Goal: Task Accomplishment & Management: Manage account settings

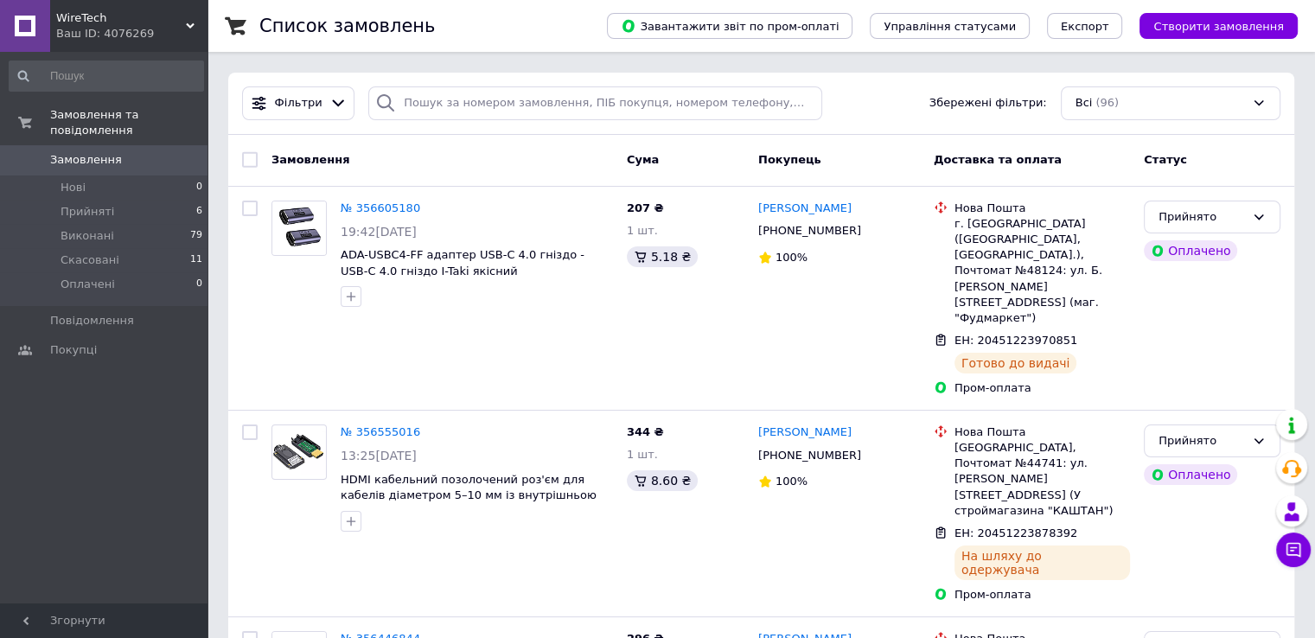
click at [96, 17] on span "WireTech" at bounding box center [121, 18] width 130 height 16
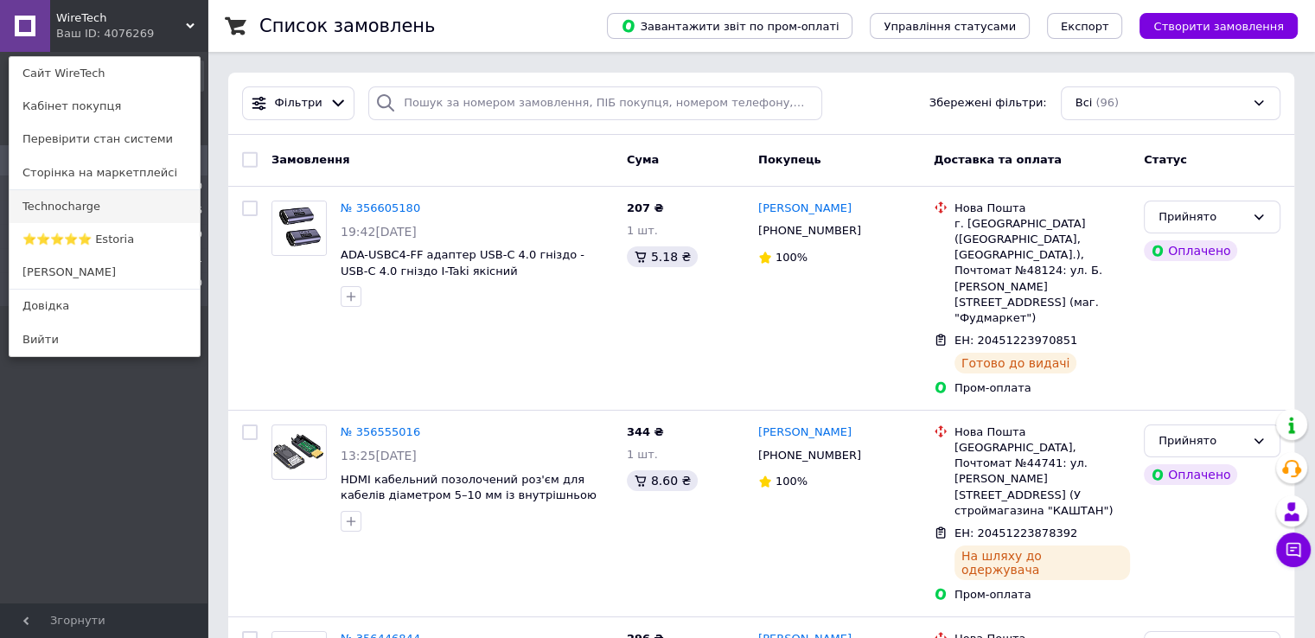
click at [93, 204] on link "Technocharge" at bounding box center [105, 206] width 190 height 33
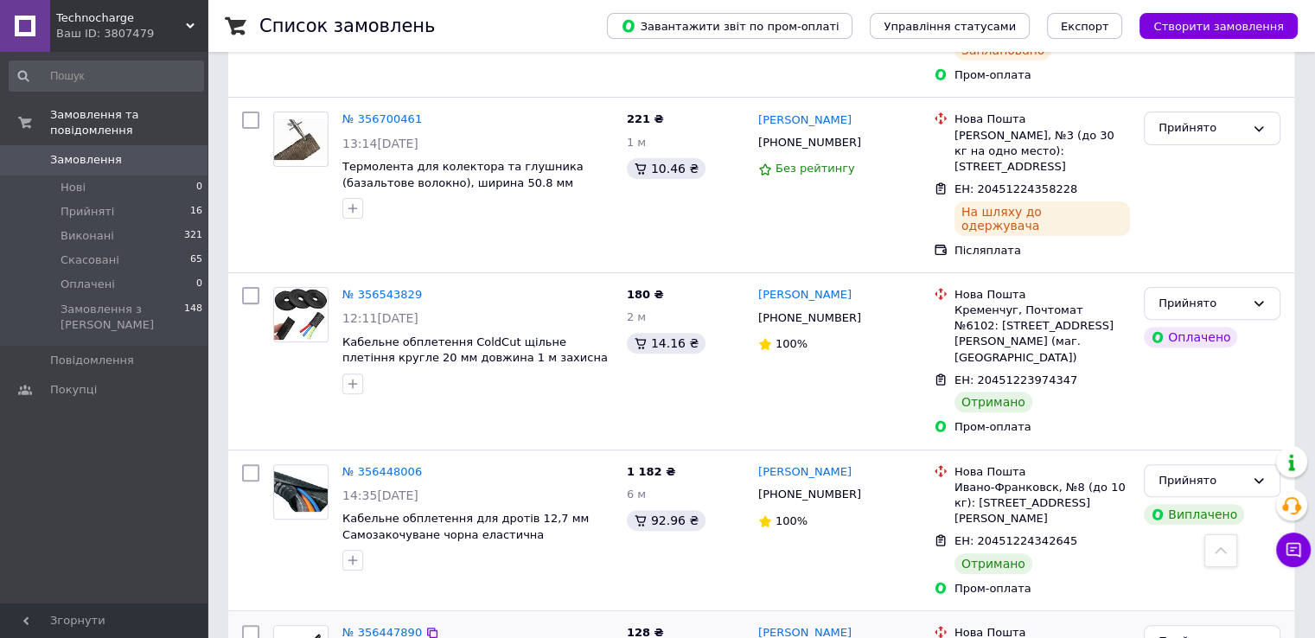
scroll to position [692, 0]
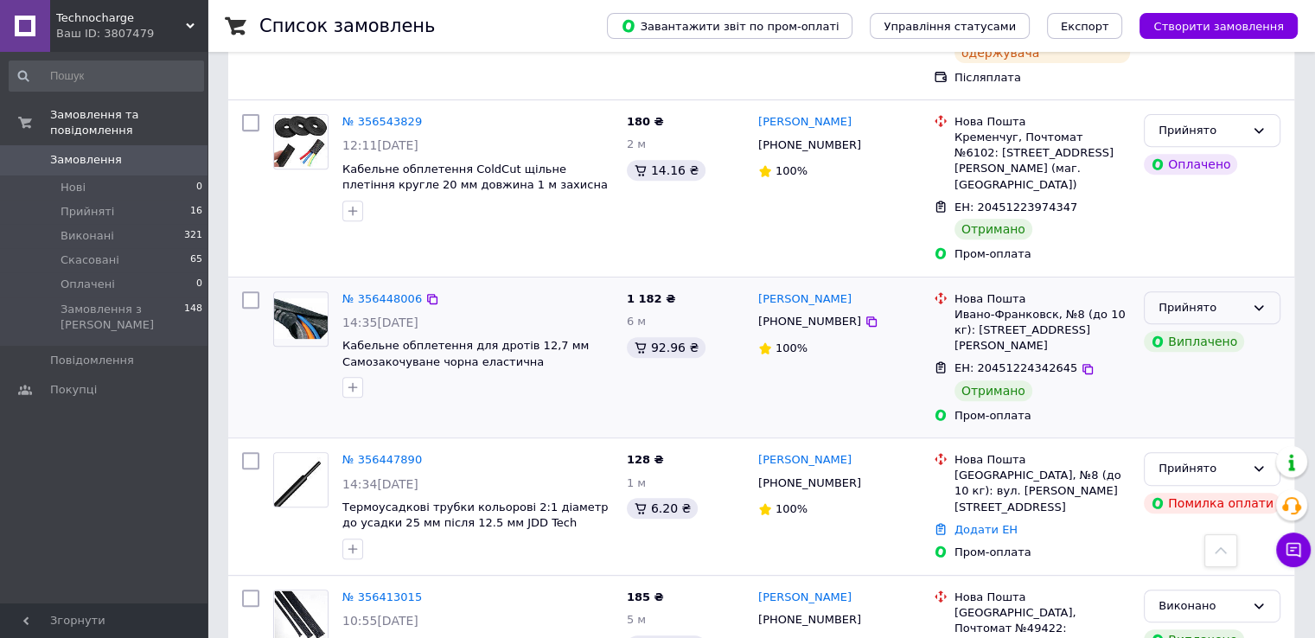
click at [1230, 299] on div "Прийнято" at bounding box center [1201, 308] width 86 height 18
click at [1202, 328] on li "Виконано" at bounding box center [1212, 344] width 135 height 32
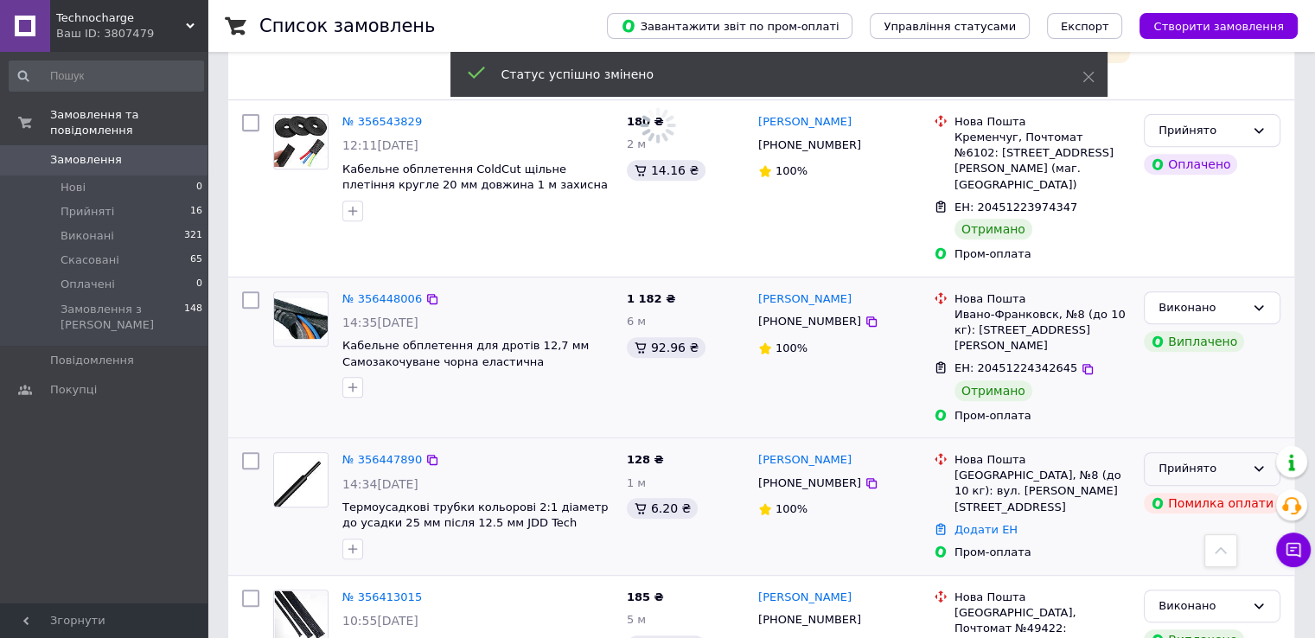
click at [1205, 460] on div "Прийнято" at bounding box center [1201, 469] width 86 height 18
click at [1182, 489] on li "Виконано" at bounding box center [1212, 505] width 135 height 32
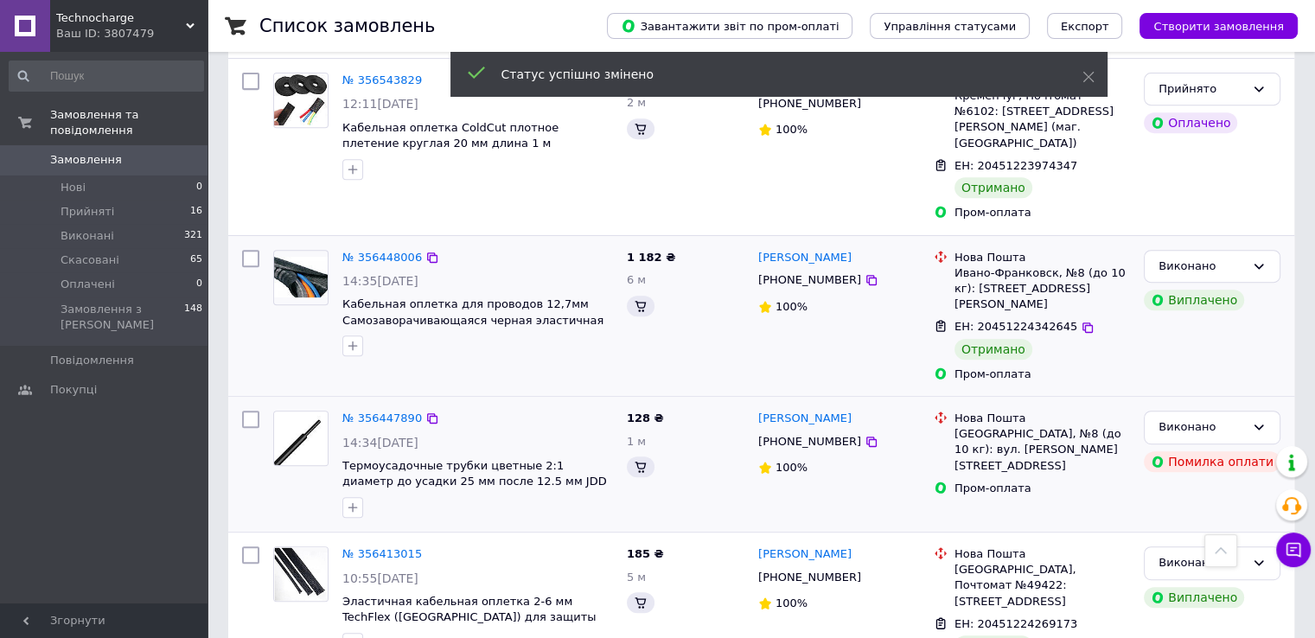
scroll to position [778, 0]
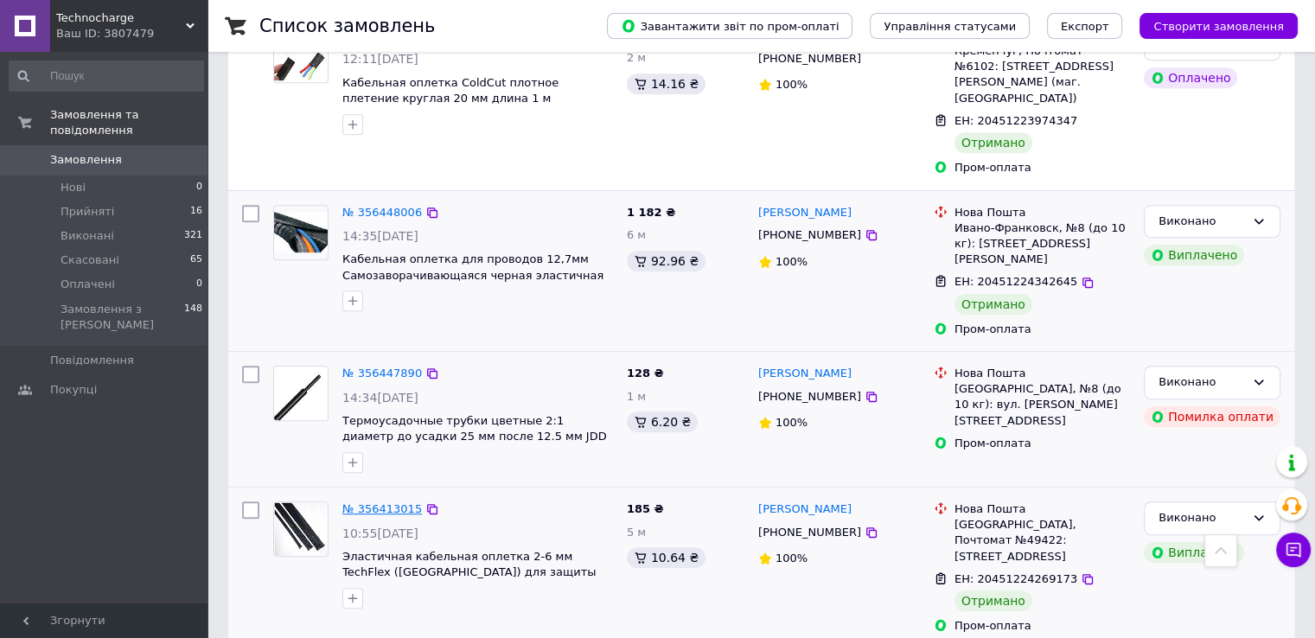
click at [391, 502] on link "№ 356413015" at bounding box center [382, 508] width 80 height 13
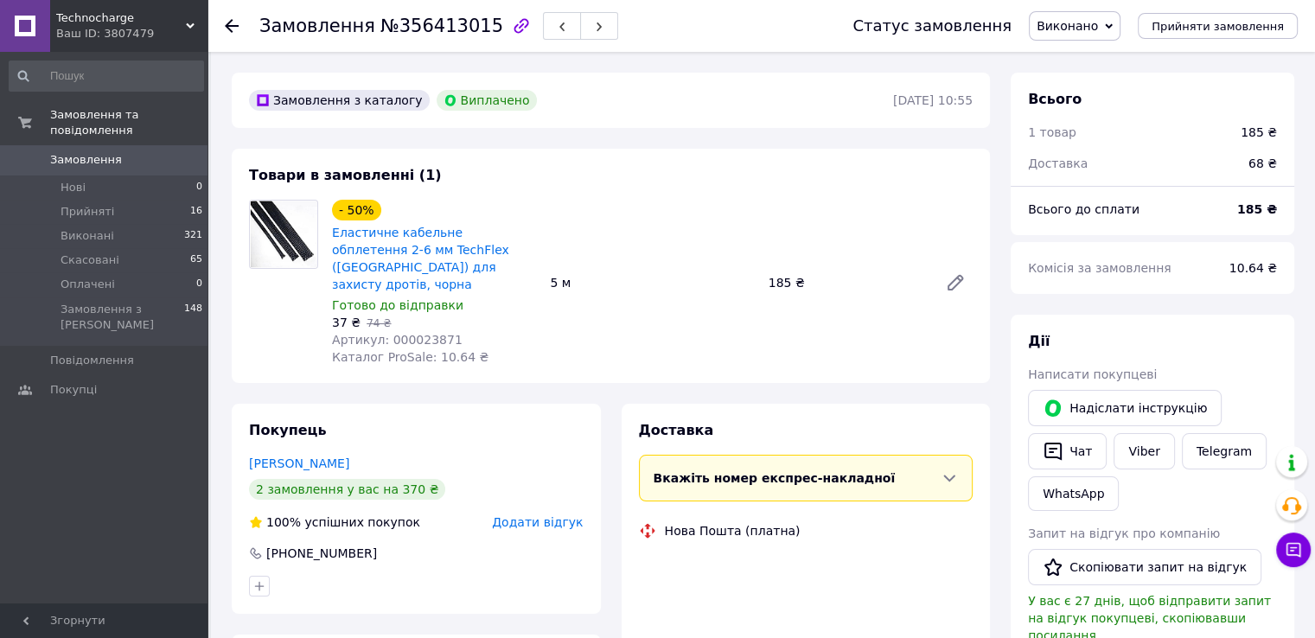
scroll to position [259, 0]
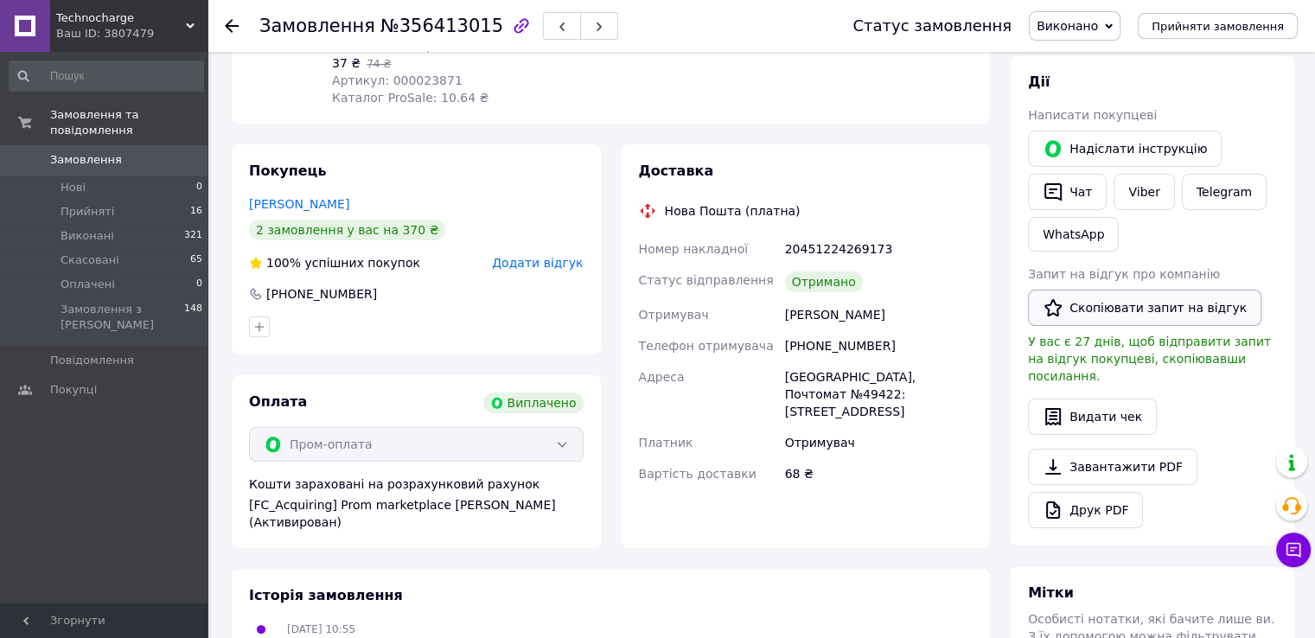
click at [1052, 304] on icon "button" at bounding box center [1053, 307] width 21 height 21
click at [228, 22] on use at bounding box center [232, 26] width 14 height 14
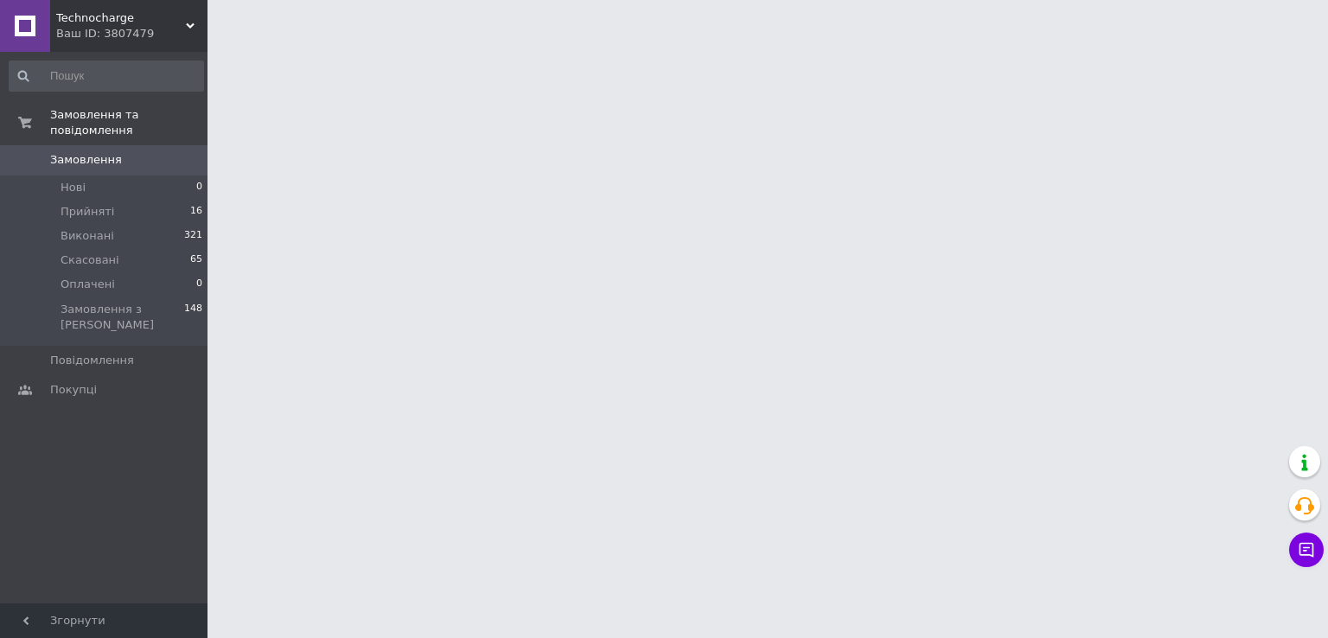
click at [99, 22] on span "Technocharge" at bounding box center [121, 18] width 130 height 16
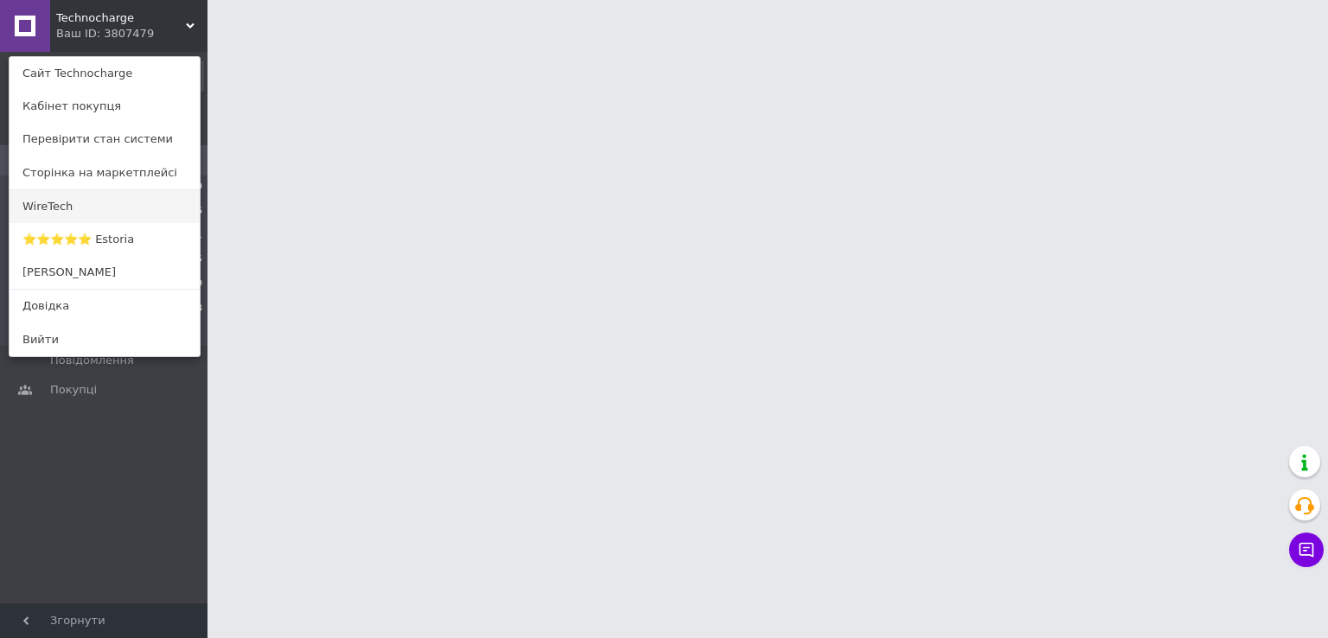
click at [66, 209] on link "WireTech" at bounding box center [105, 206] width 190 height 33
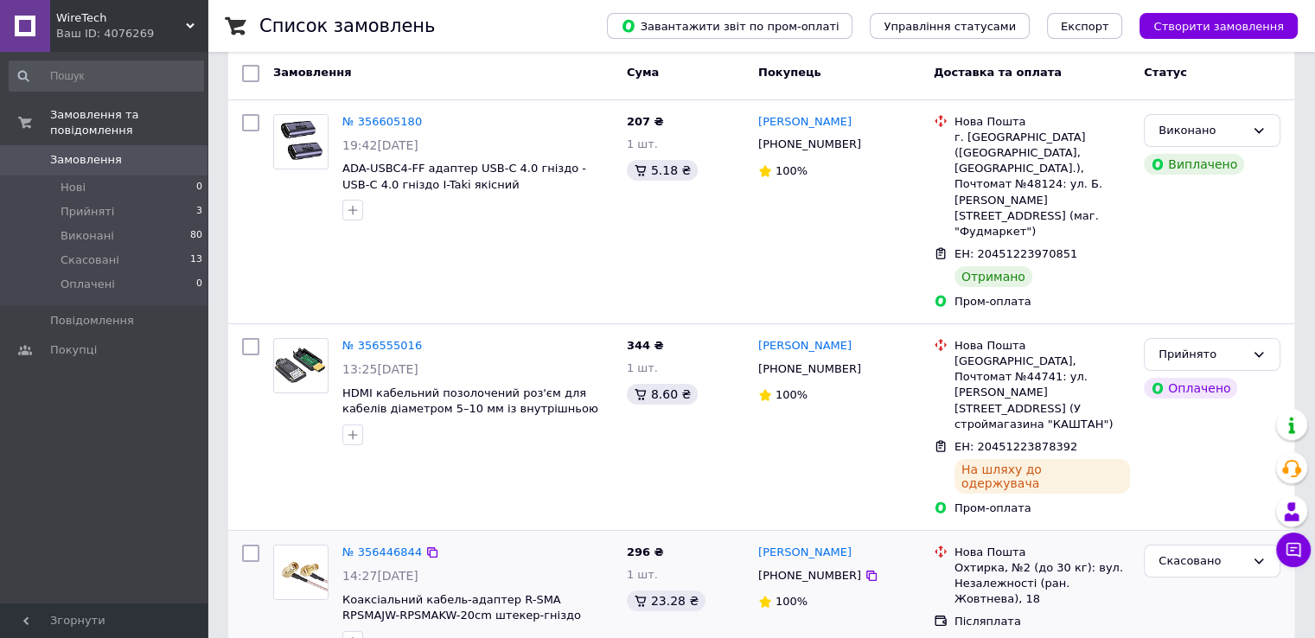
scroll to position [346, 0]
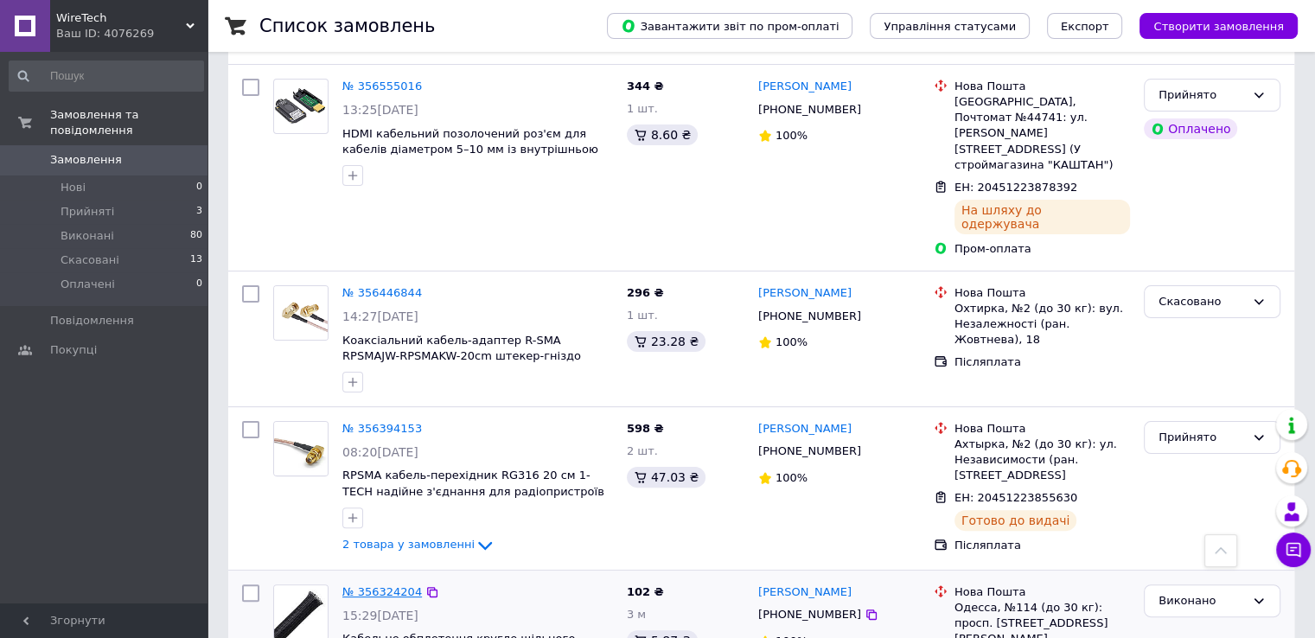
click at [386, 585] on link "№ 356324204" at bounding box center [382, 591] width 80 height 13
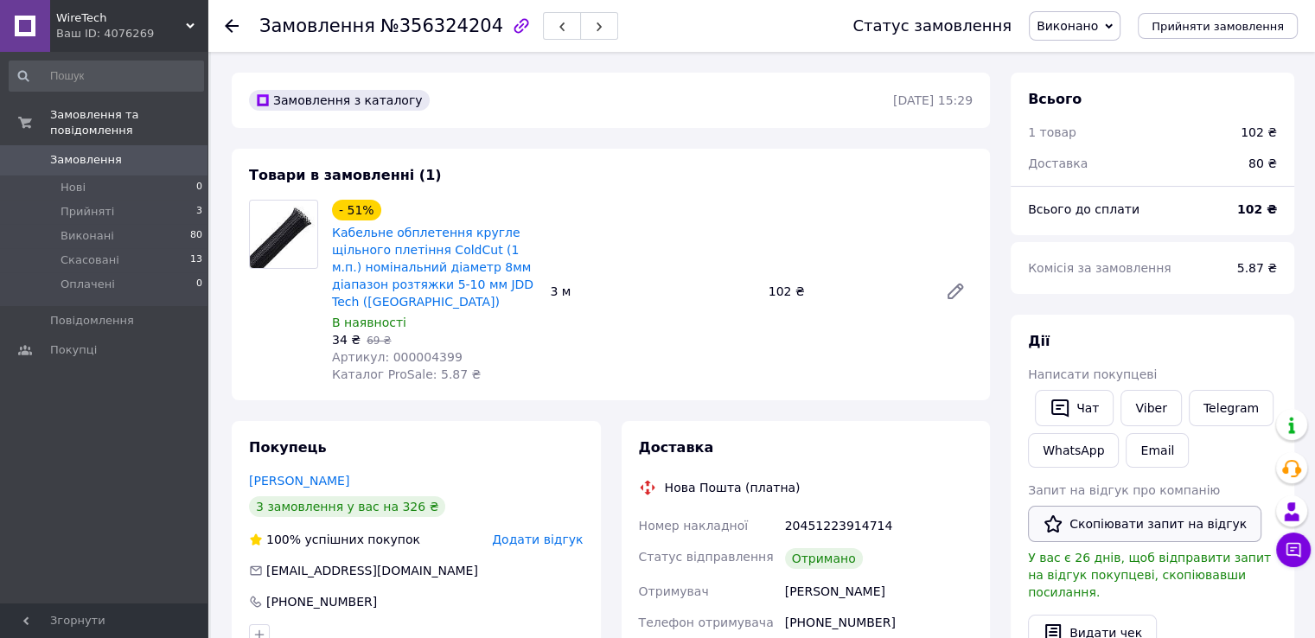
click at [1051, 523] on icon "button" at bounding box center [1053, 524] width 21 height 21
click at [1055, 528] on icon "button" at bounding box center [1052, 523] width 17 height 17
click at [225, 22] on icon at bounding box center [232, 26] width 14 height 14
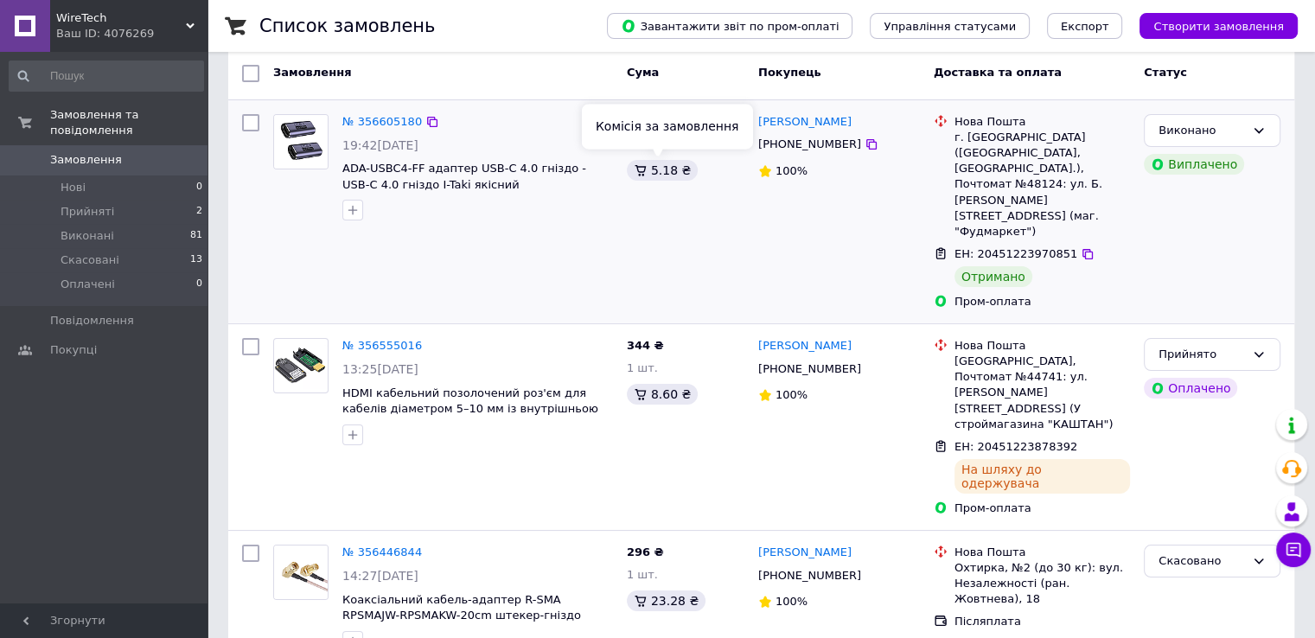
scroll to position [173, 0]
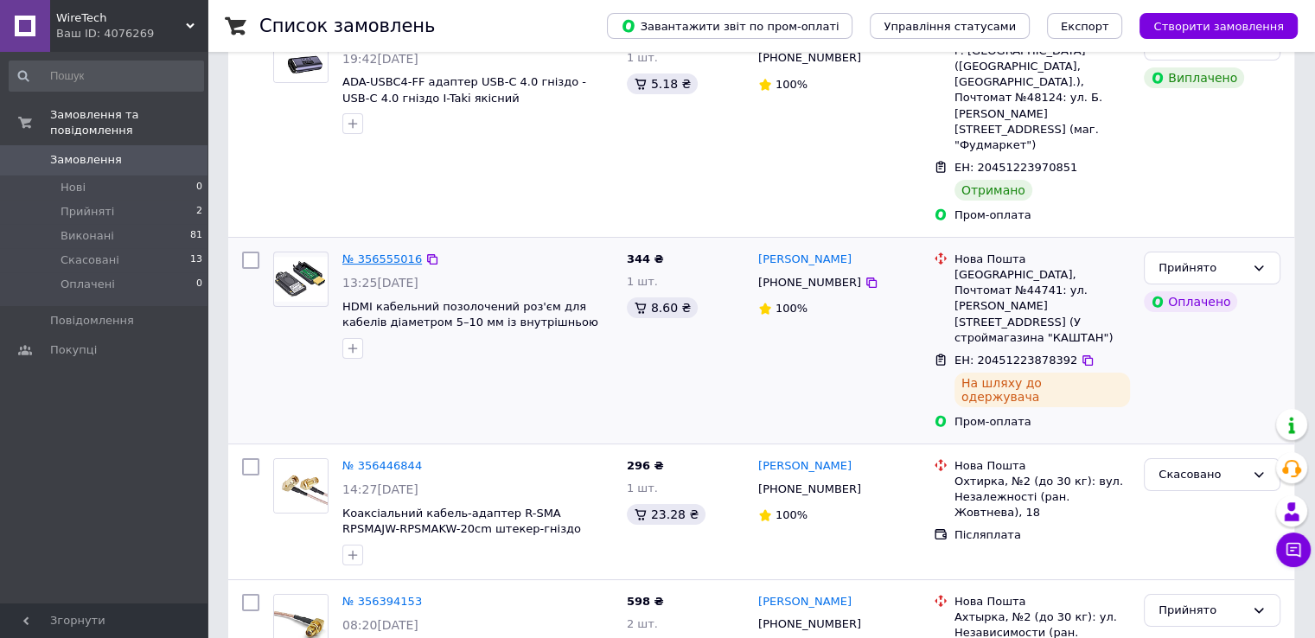
click at [395, 252] on link "№ 356555016" at bounding box center [382, 258] width 80 height 13
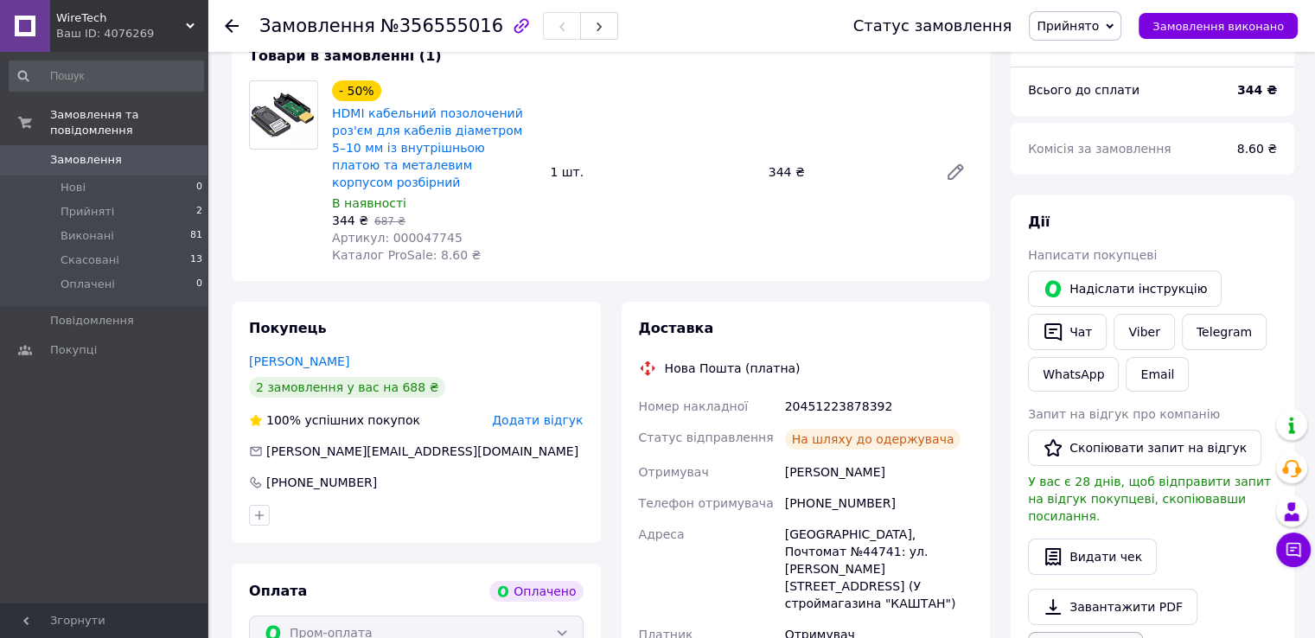
scroll to position [346, 0]
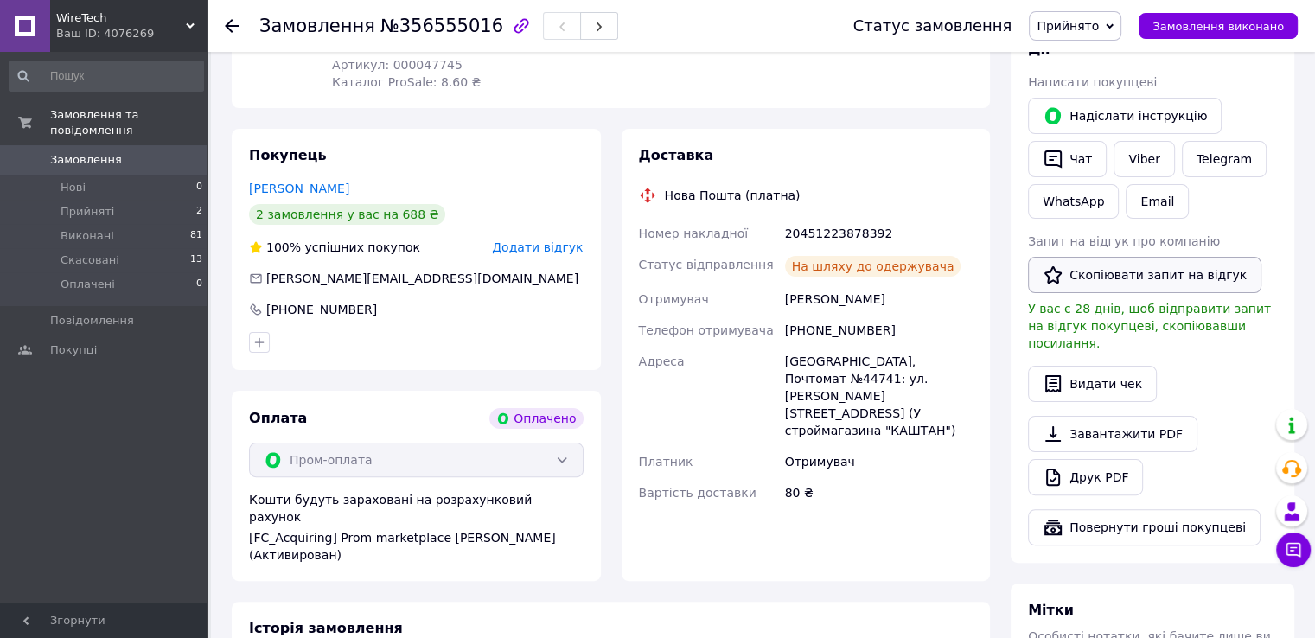
click at [1048, 268] on icon "button" at bounding box center [1053, 275] width 21 height 21
click at [225, 27] on icon at bounding box center [232, 26] width 14 height 14
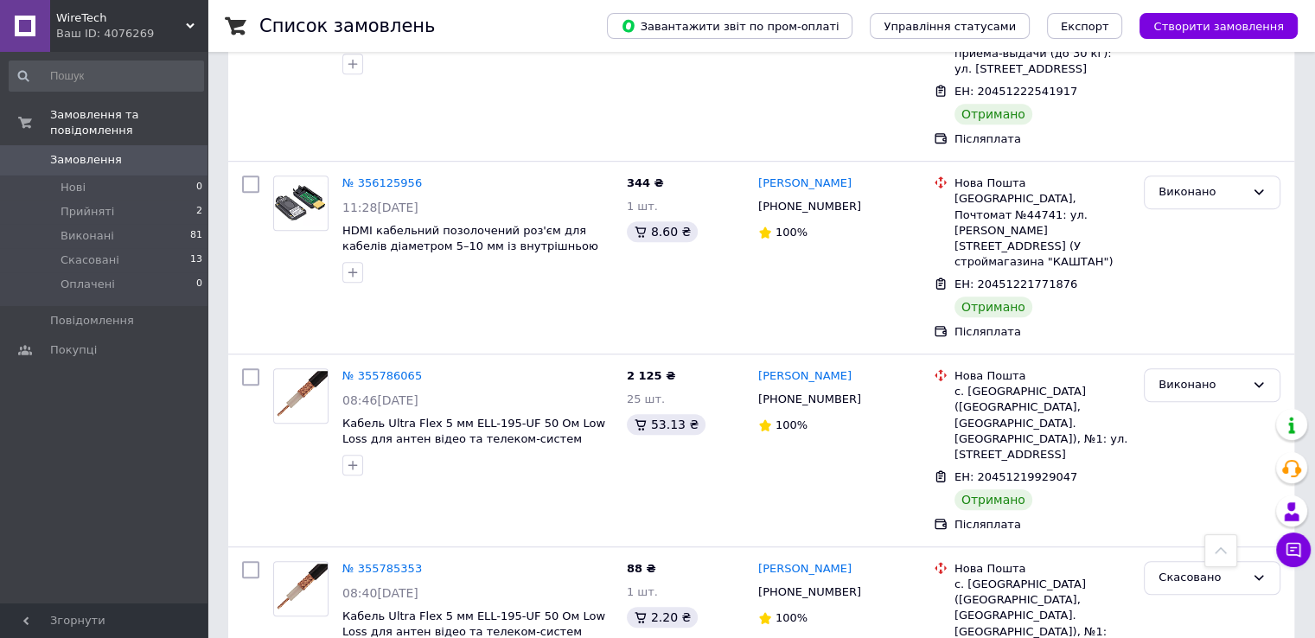
scroll to position [1297, 0]
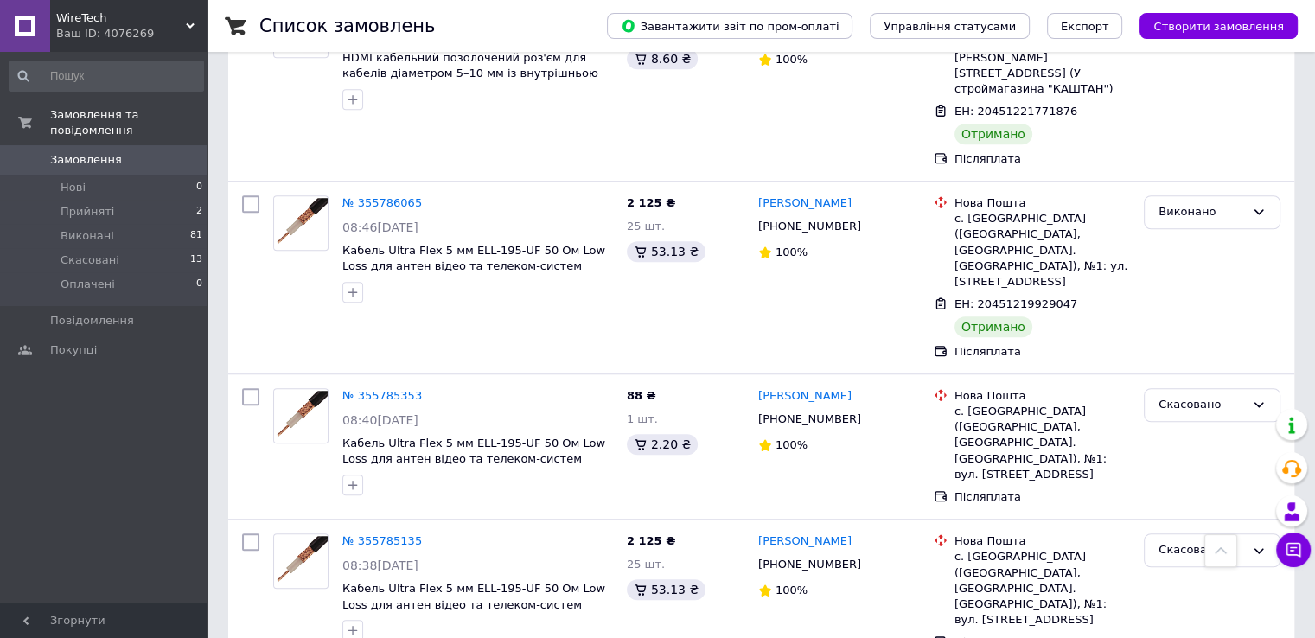
click at [67, 15] on span "WireTech" at bounding box center [121, 18] width 130 height 16
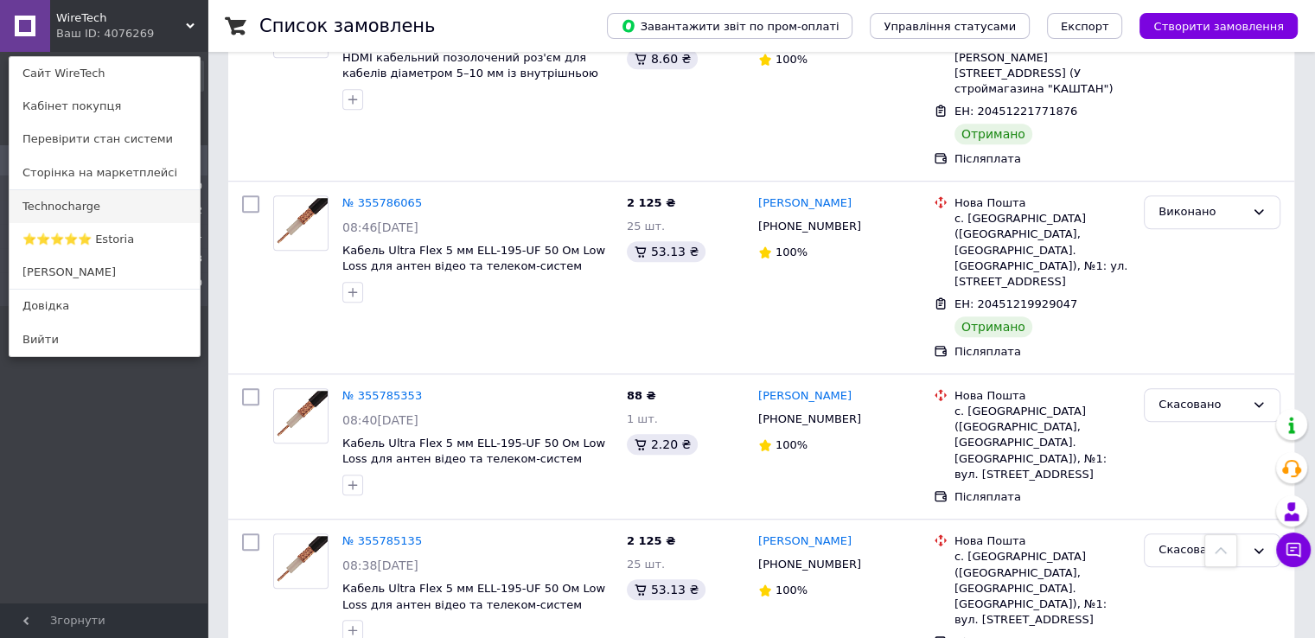
click at [72, 206] on link "Technocharge" at bounding box center [105, 206] width 190 height 33
